Goal: Task Accomplishment & Management: Manage account settings

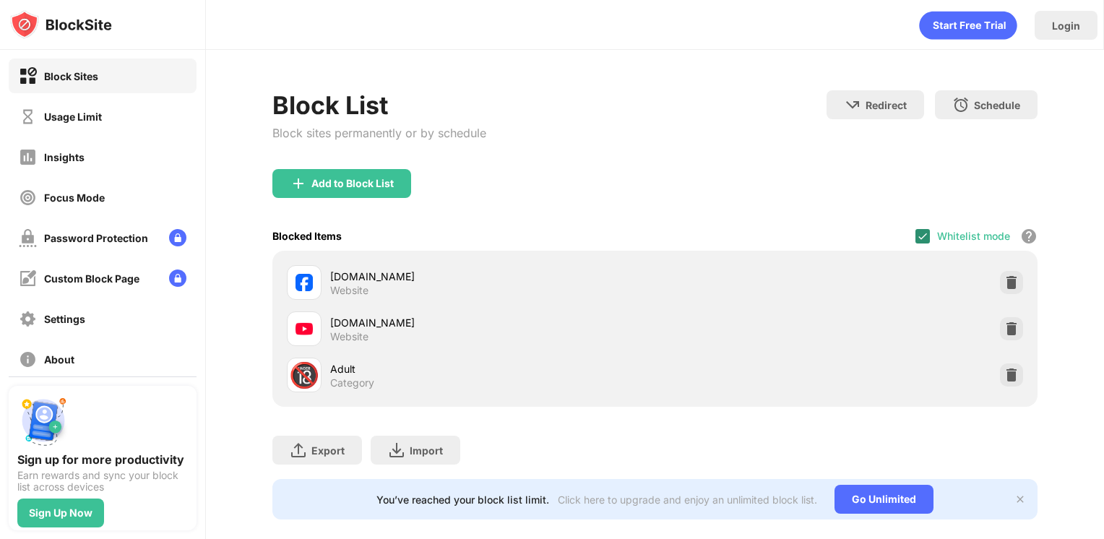
click at [917, 238] on img at bounding box center [923, 237] width 12 height 12
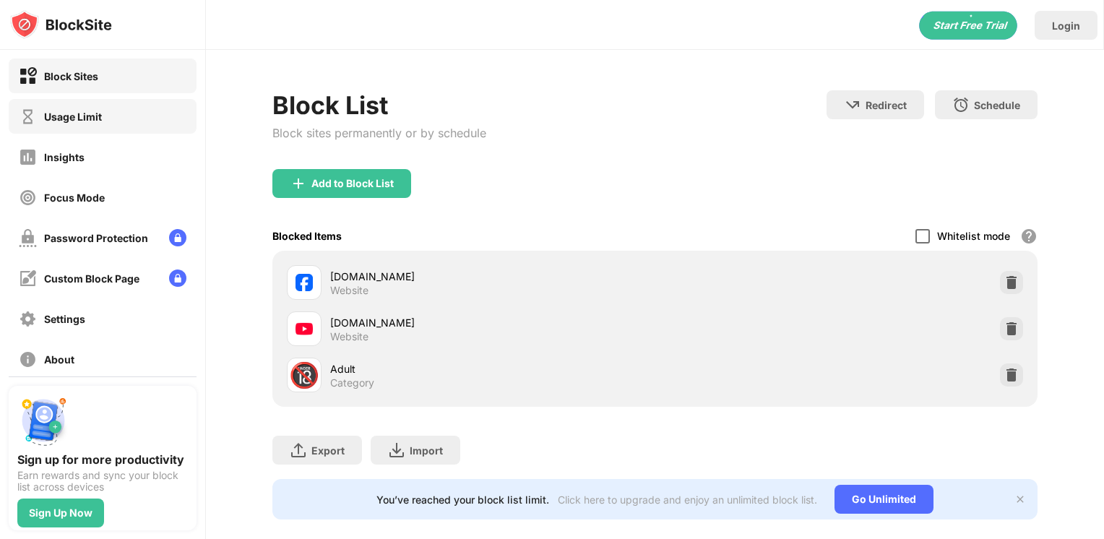
click at [92, 124] on div "Usage Limit" at bounding box center [60, 117] width 83 height 18
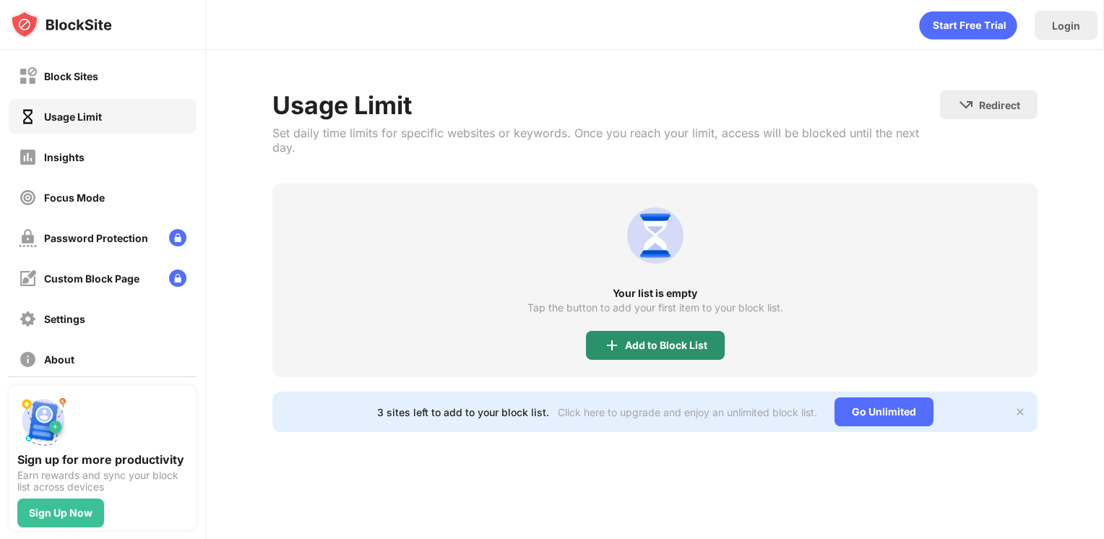
click at [687, 340] on div "Add to Block List" at bounding box center [666, 346] width 82 height 12
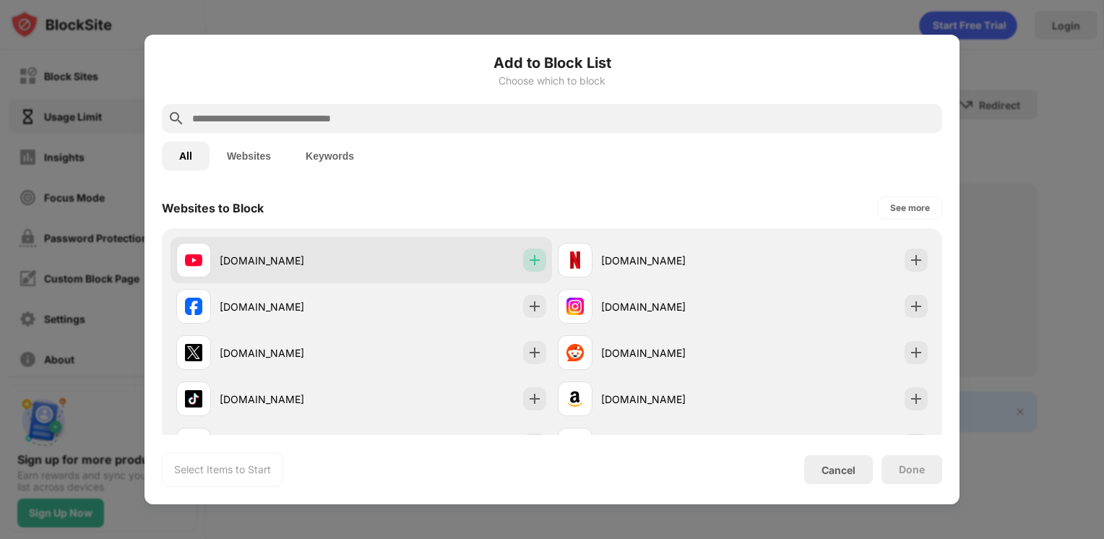
click at [523, 259] on div at bounding box center [534, 260] width 23 height 23
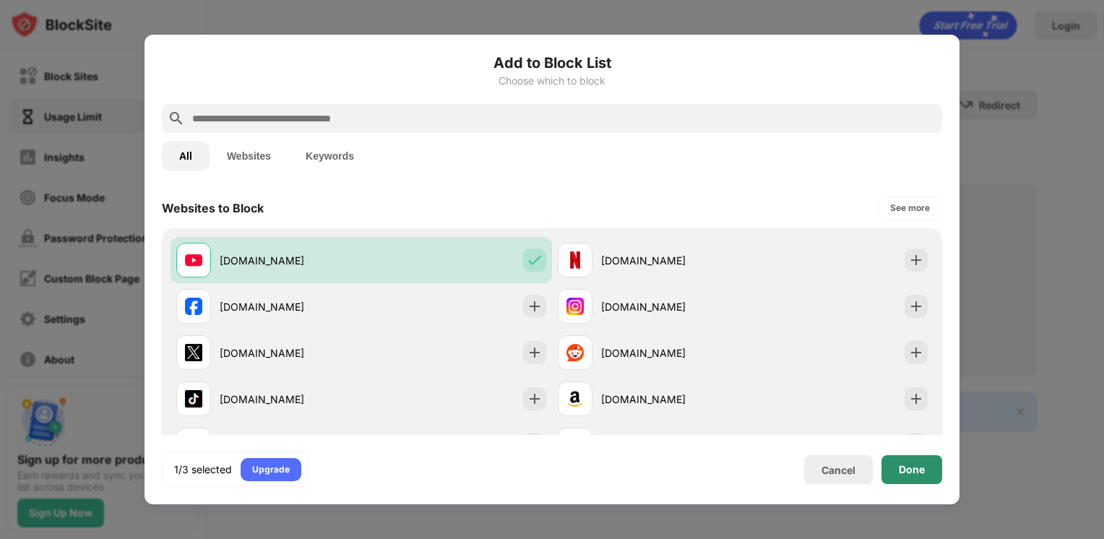
click at [900, 465] on div "Done" at bounding box center [912, 470] width 26 height 12
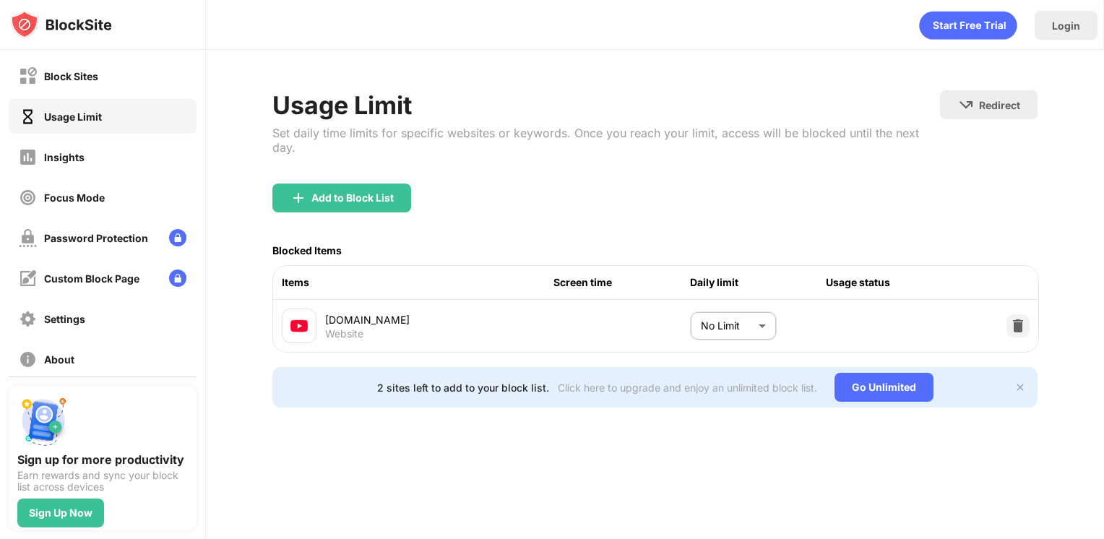
click at [760, 311] on body "Block Sites Usage Limit Insights Focus Mode Password Protection Custom Block Pa…" at bounding box center [552, 269] width 1104 height 539
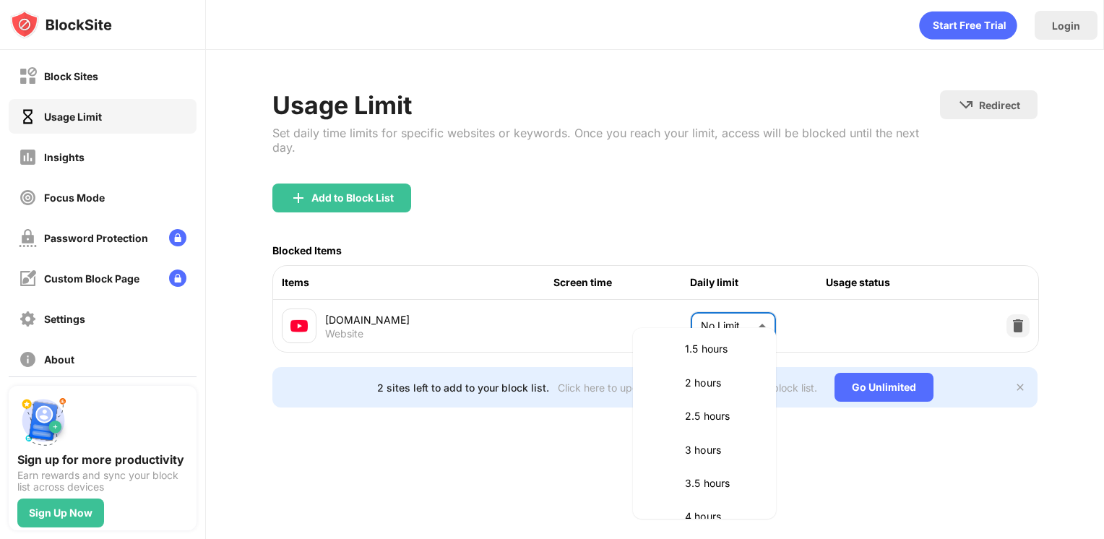
scroll to position [372, 0]
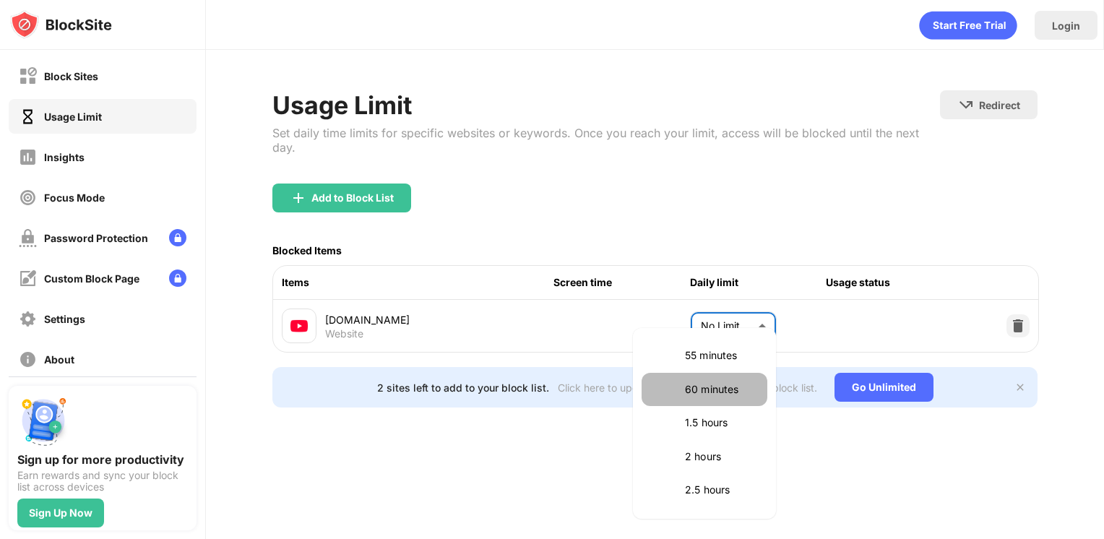
drag, startPoint x: 731, startPoint y: 389, endPoint x: 728, endPoint y: 410, distance: 21.1
click at [730, 390] on p "60 minutes" at bounding box center [722, 390] width 74 height 16
type input "**"
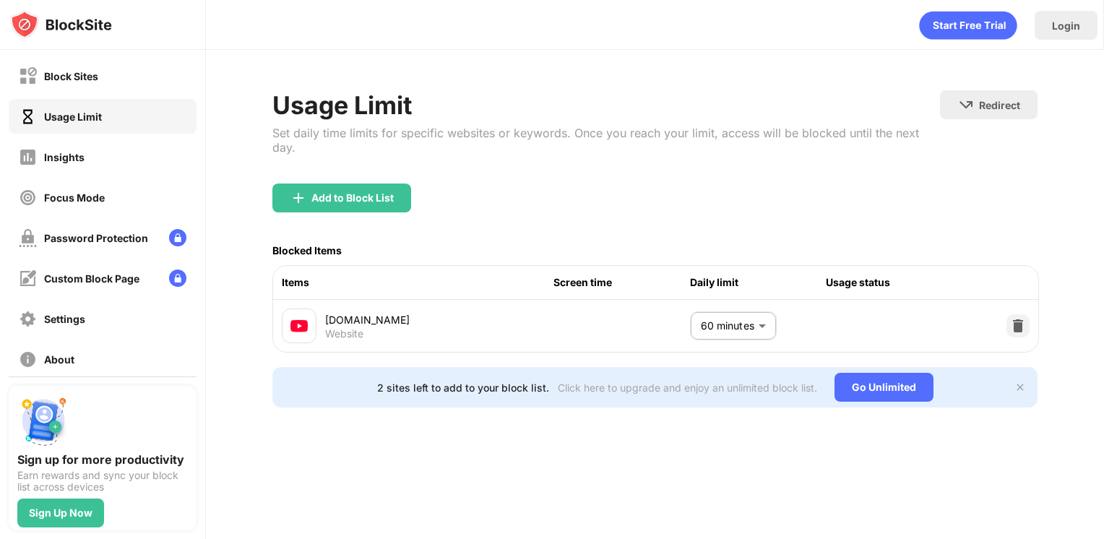
click at [586, 275] on div "Screen time" at bounding box center [622, 283] width 136 height 16
click at [580, 309] on div "[DOMAIN_NAME] Website 60 minutes ** ​" at bounding box center [656, 326] width 766 height 52
